Goal: Task Accomplishment & Management: Manage account settings

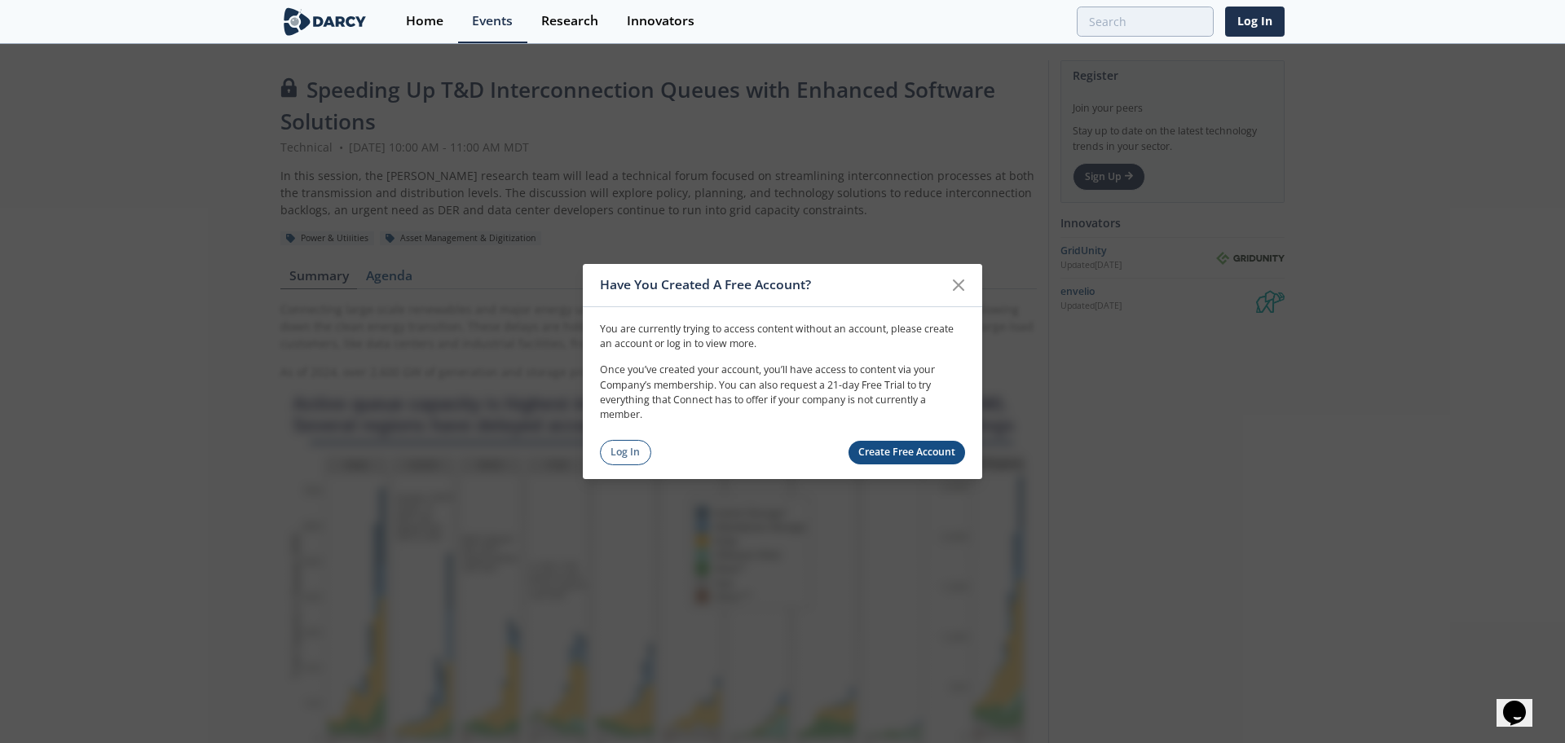
click at [620, 451] on link "Log In" at bounding box center [625, 452] width 51 height 25
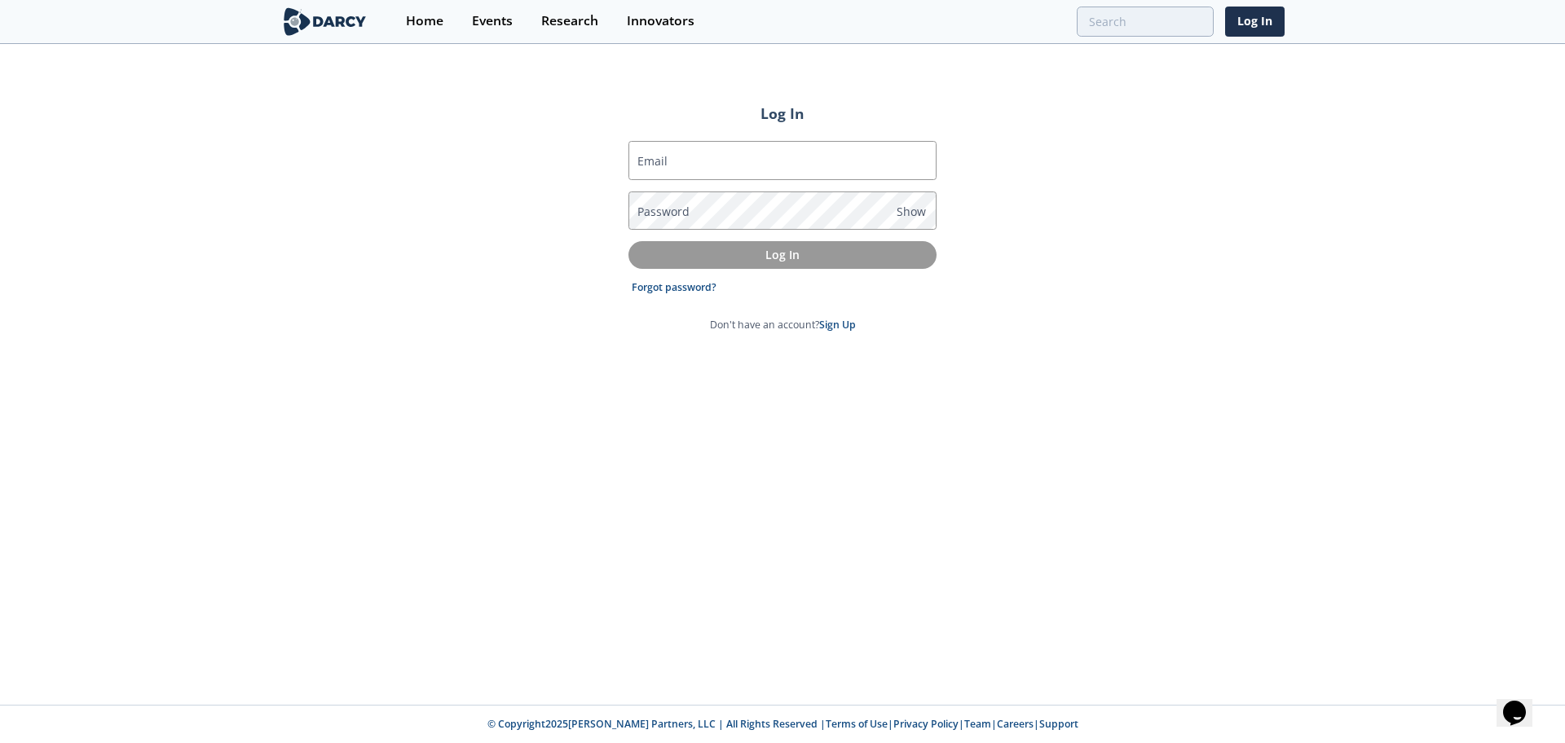
type input "[PERSON_NAME][EMAIL_ADDRESS][PERSON_NAME][DOMAIN_NAME]"
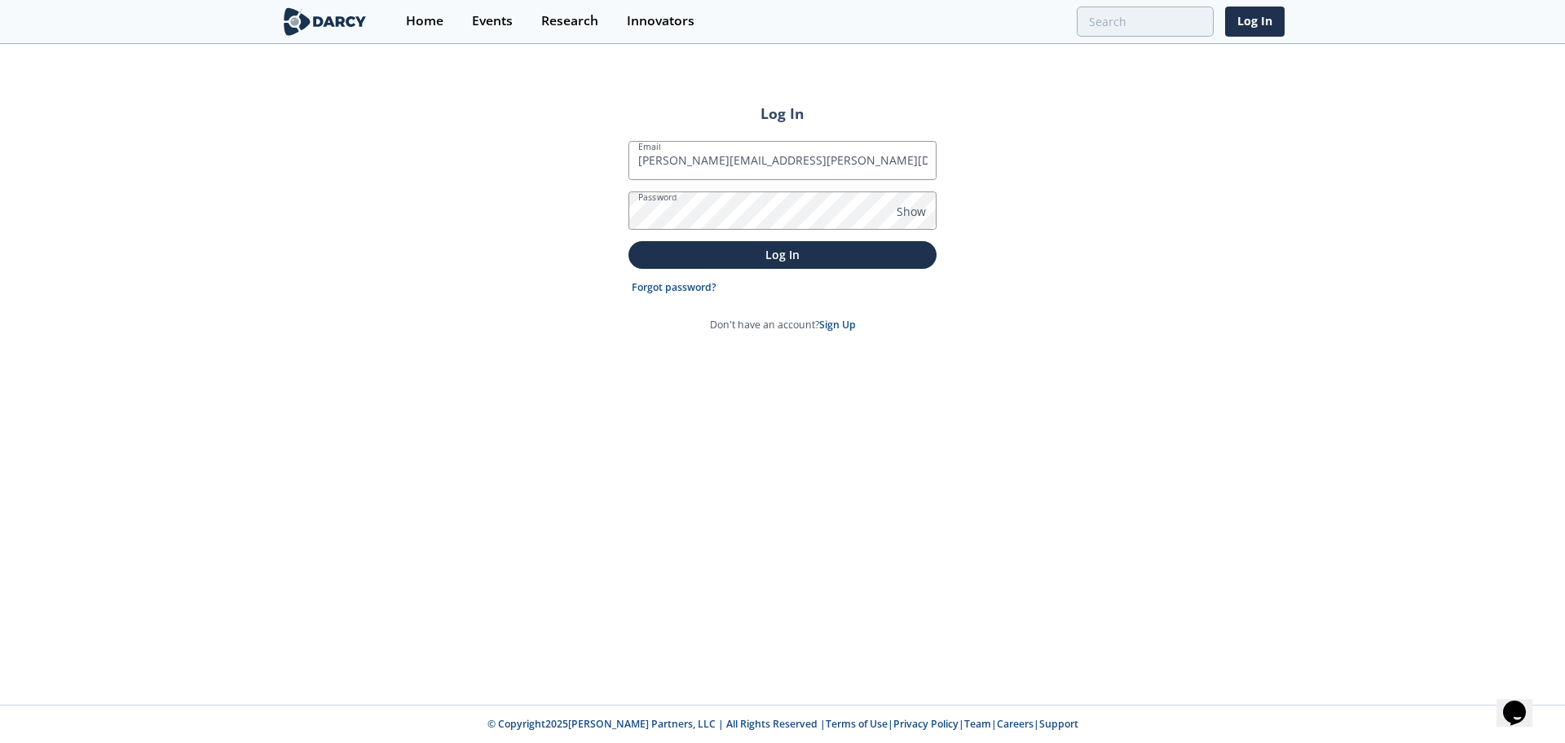
click at [742, 256] on p "Log In" at bounding box center [782, 254] width 285 height 17
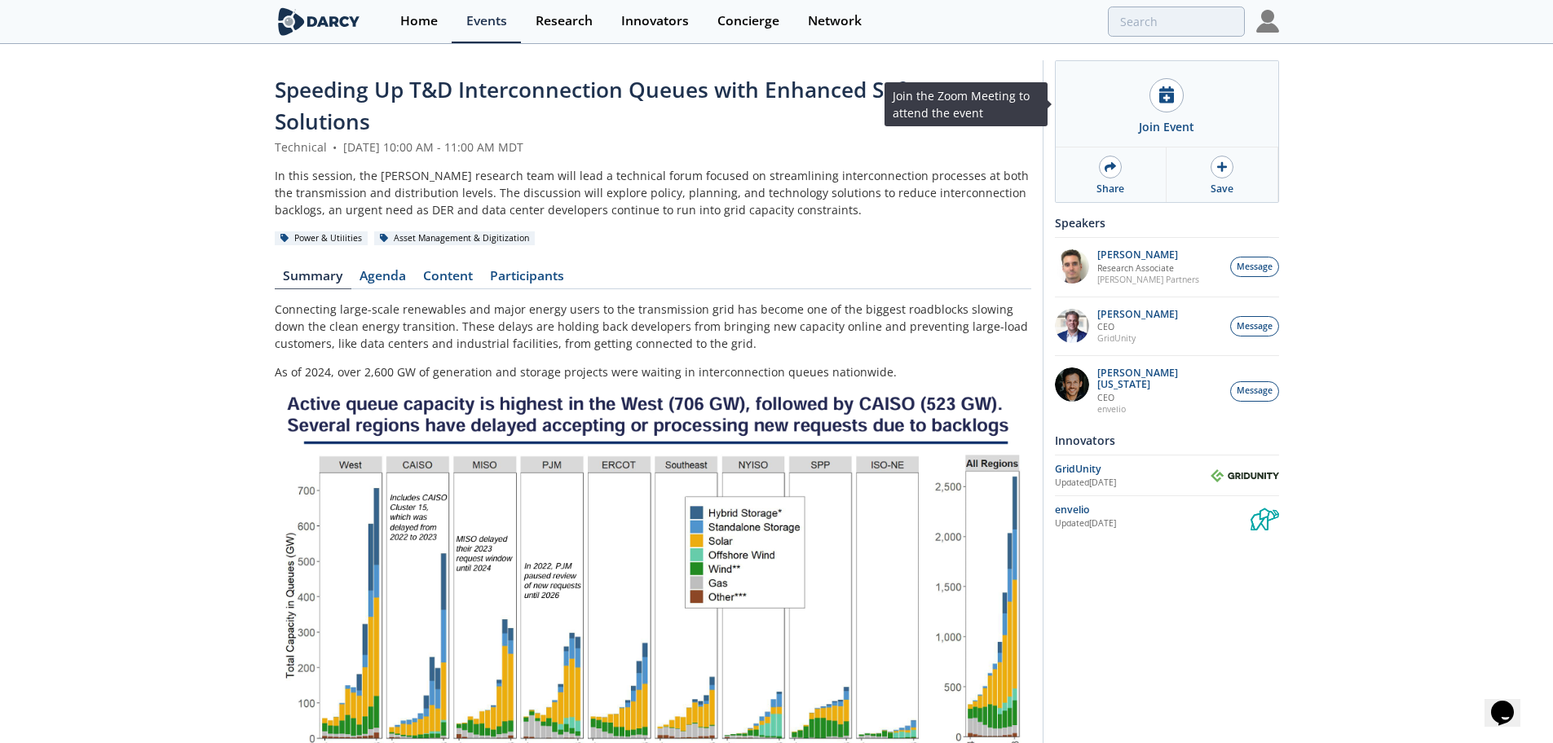
click at [1175, 104] on div at bounding box center [1166, 95] width 34 height 34
